Goal: Task Accomplishment & Management: Use online tool/utility

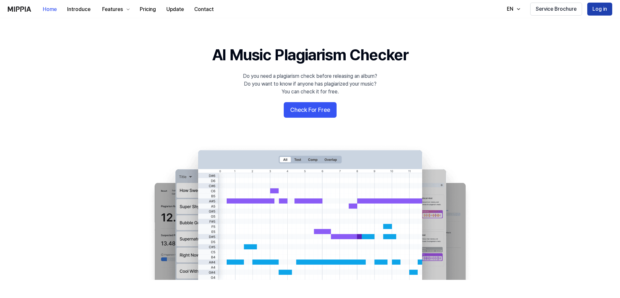
click at [298, 9] on button "Log in" at bounding box center [599, 9] width 25 height 13
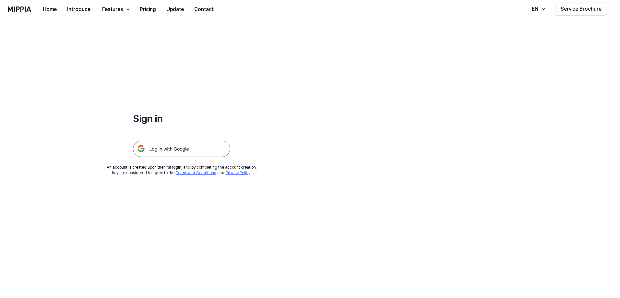
click at [159, 138] on div at bounding box center [181, 141] width 97 height 32
drag, startPoint x: 159, startPoint y: 138, endPoint x: 167, endPoint y: 144, distance: 10.3
click at [167, 144] on div at bounding box center [181, 141] width 97 height 32
click at [168, 144] on img at bounding box center [181, 149] width 97 height 16
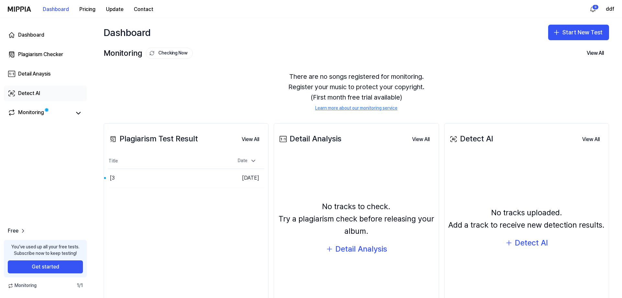
click at [33, 88] on link "Detect AI" at bounding box center [45, 94] width 83 height 16
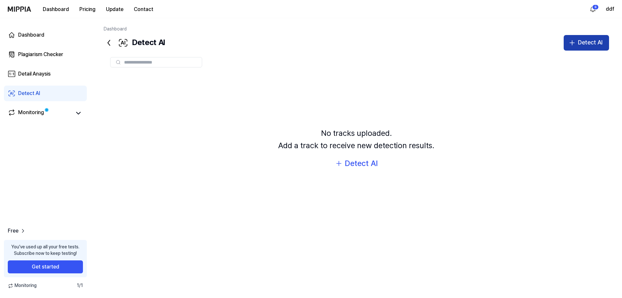
click at [593, 49] on button "Detect AI" at bounding box center [586, 43] width 45 height 16
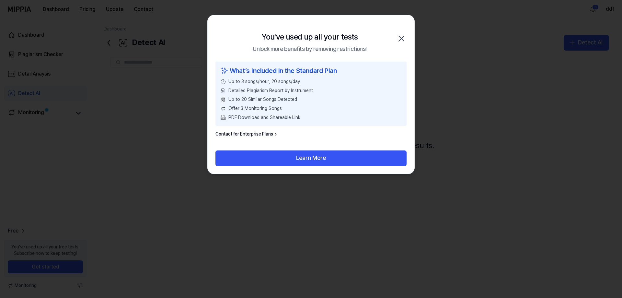
click at [401, 41] on icon "button" at bounding box center [401, 38] width 10 height 10
